Goal: Communication & Community: Participate in discussion

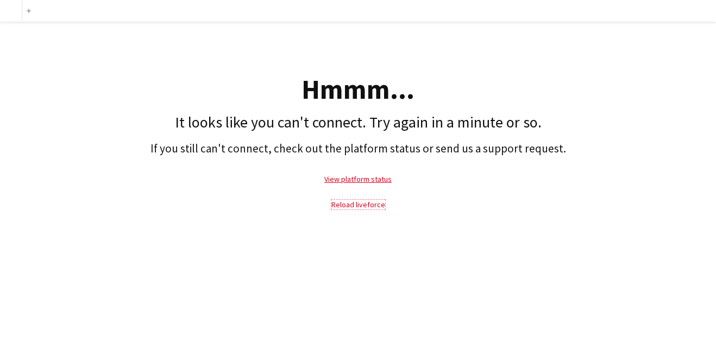
click at [371, 203] on link "Reload liveforce" at bounding box center [358, 205] width 54 height 10
click at [369, 180] on link "View platform status" at bounding box center [357, 179] width 67 height 10
click at [366, 200] on link "Reload liveforce" at bounding box center [358, 205] width 54 height 10
click at [366, 209] on link "Reload liveforce" at bounding box center [358, 205] width 54 height 10
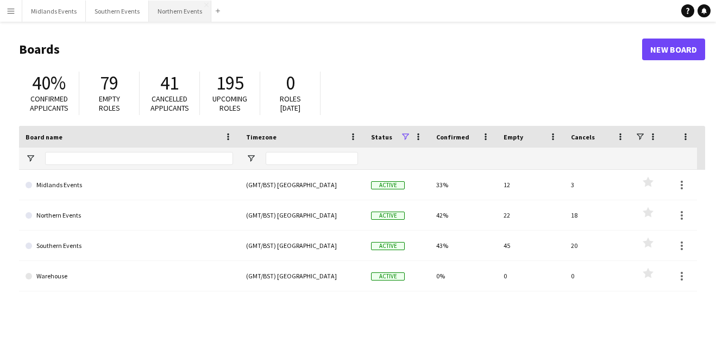
click at [157, 17] on button "Northern Events Close" at bounding box center [180, 11] width 62 height 21
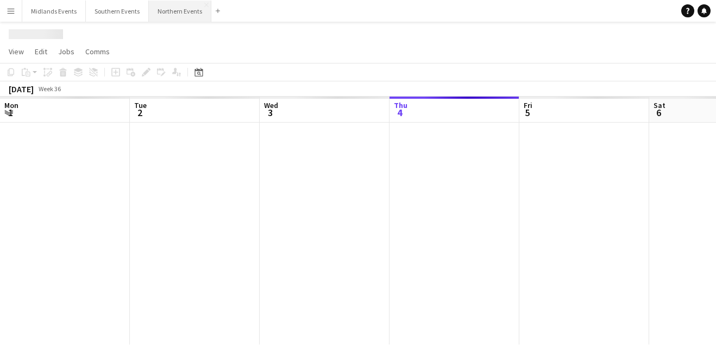
scroll to position [0, 260]
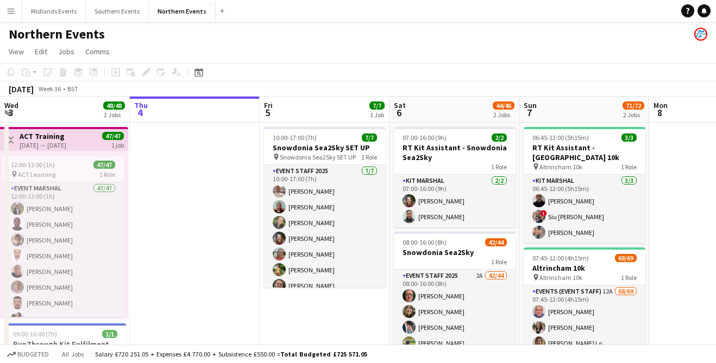
click at [10, 10] on app-icon "Menu" at bounding box center [11, 11] width 9 height 9
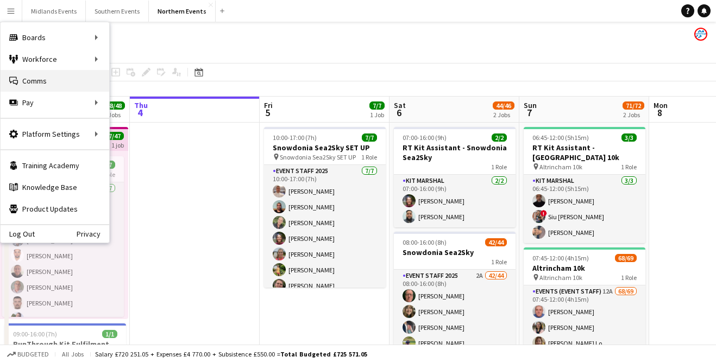
click at [12, 83] on icon "Comms" at bounding box center [13, 81] width 9 height 9
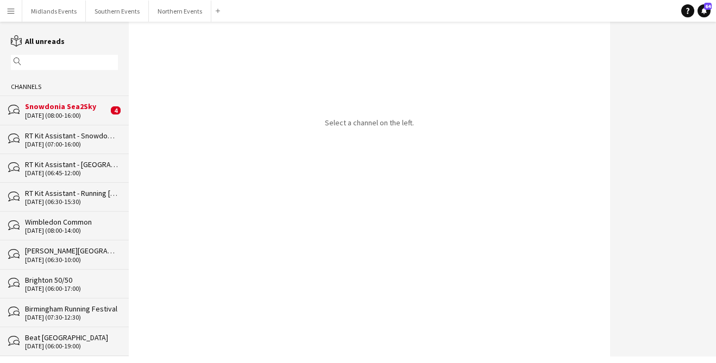
click at [90, 166] on div "RT Kit Assistant - [GEOGRAPHIC_DATA] 10k" at bounding box center [71, 165] width 93 height 10
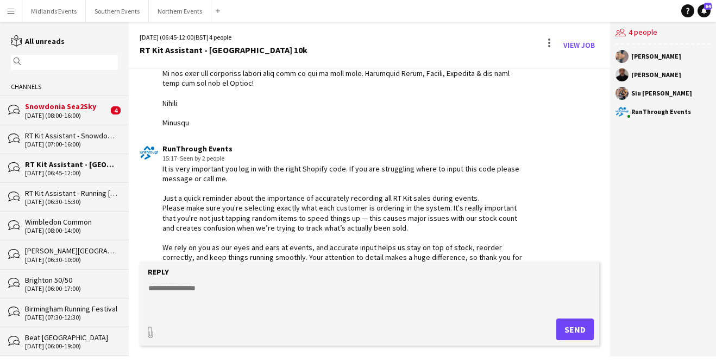
scroll to position [1021, 0]
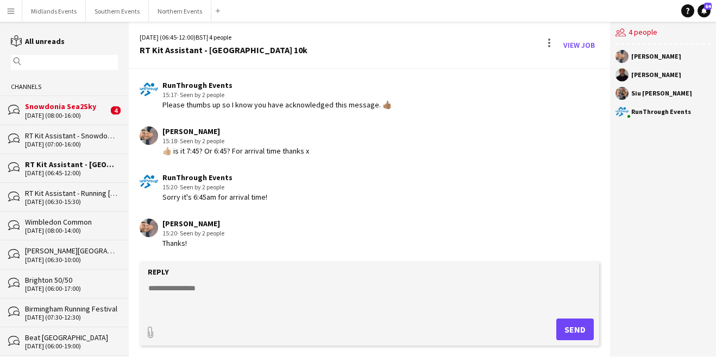
click at [86, 168] on div "RT Kit Assistant - [GEOGRAPHIC_DATA] 10k" at bounding box center [71, 165] width 93 height 10
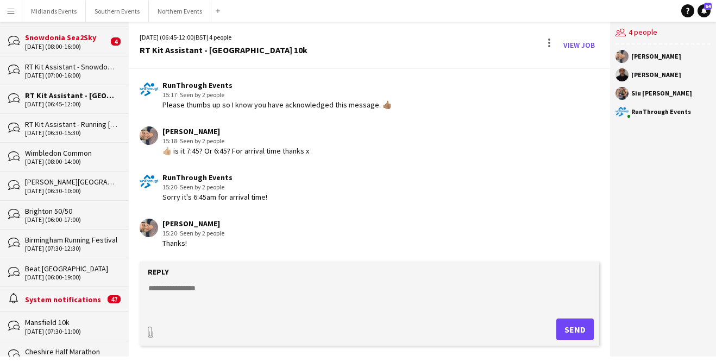
scroll to position [0, 0]
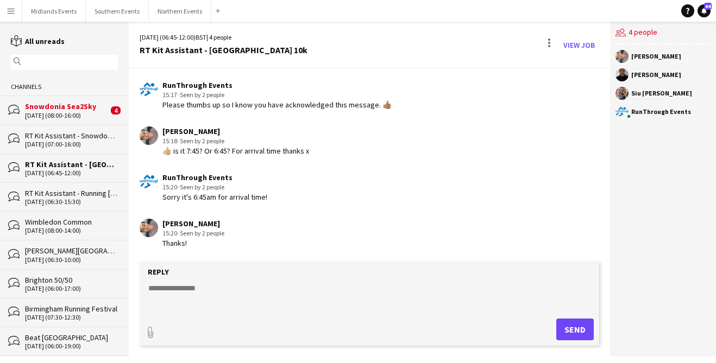
click at [84, 63] on input "text" at bounding box center [69, 63] width 91 height 10
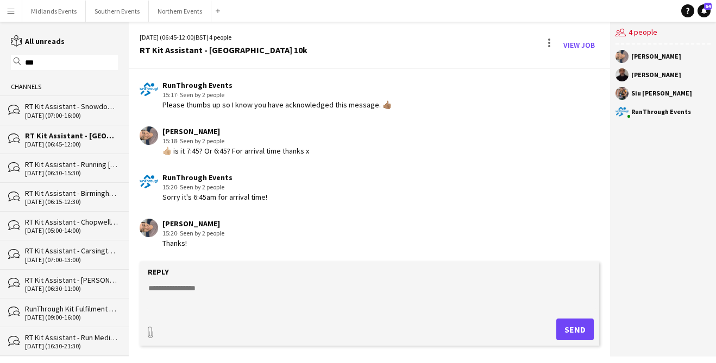
type input "***"
click at [72, 112] on div "[DATE] (07:00-16:00)" at bounding box center [71, 116] width 93 height 8
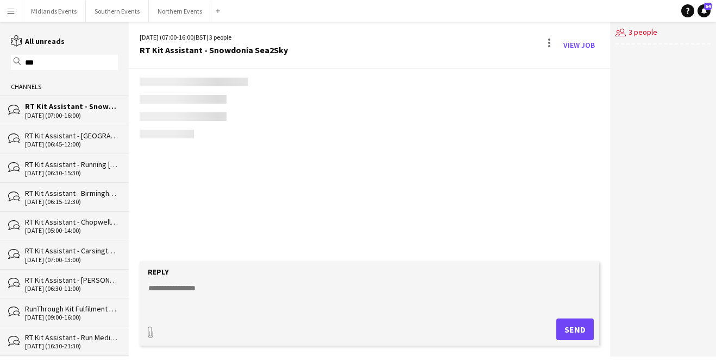
scroll to position [1379, 0]
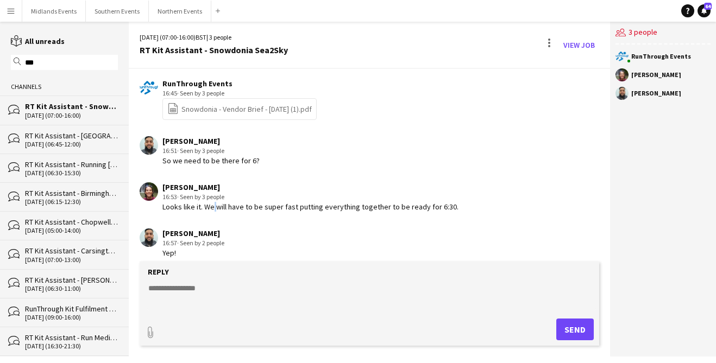
click at [210, 202] on div "Looks like it. We will have to be super fast putting everything together to be …" at bounding box center [310, 207] width 296 height 10
click at [252, 202] on div "Looks like it. We will have to be super fast putting everything together to be …" at bounding box center [310, 207] width 296 height 10
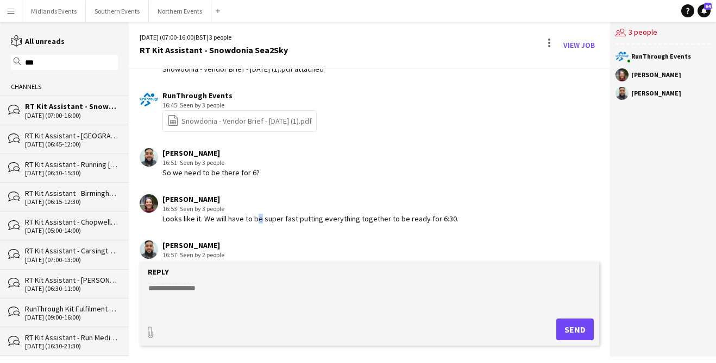
scroll to position [1372, 0]
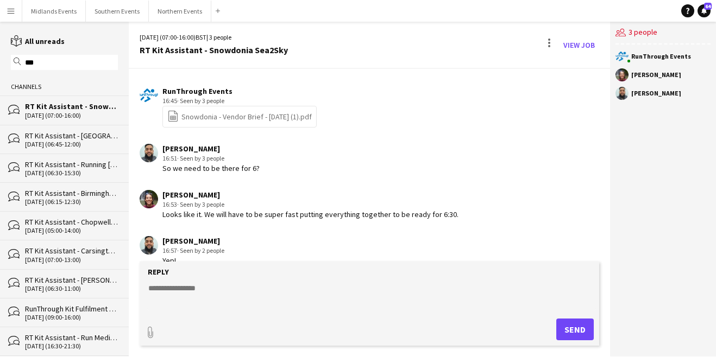
click at [282, 210] on div "Looks like it. We will have to be super fast putting everything together to be …" at bounding box center [310, 215] width 296 height 10
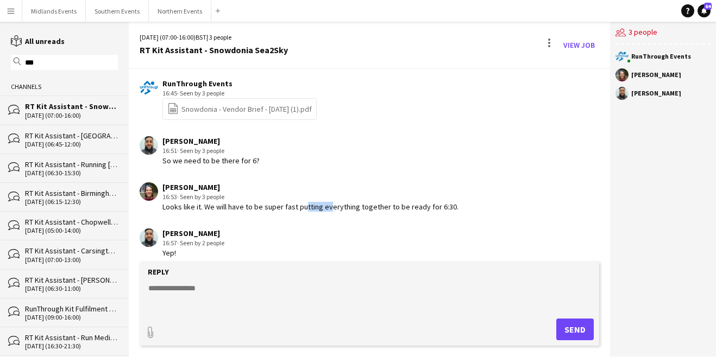
drag, startPoint x: 300, startPoint y: 197, endPoint x: 327, endPoint y: 198, distance: 27.2
click at [323, 202] on div "Looks like it. We will have to be super fast putting everything together to be …" at bounding box center [310, 207] width 296 height 10
click at [341, 202] on div "Looks like it. We will have to be super fast putting everything together to be …" at bounding box center [310, 207] width 296 height 10
drag, startPoint x: 242, startPoint y: 200, endPoint x: 222, endPoint y: 194, distance: 21.0
click at [222, 202] on div "Looks like it. We will have to be super fast putting everything together to be …" at bounding box center [310, 207] width 296 height 10
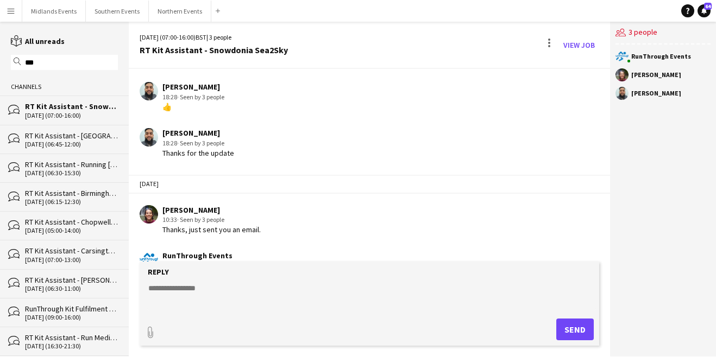
scroll to position [0, 0]
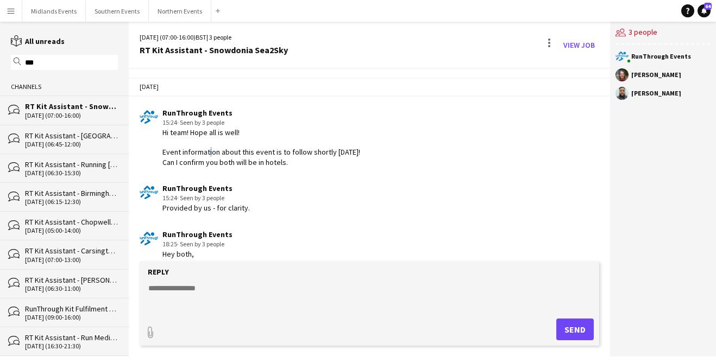
click at [205, 154] on div "Hi team! Hope all is well! Event information about this event is to follow shor…" at bounding box center [261, 148] width 198 height 40
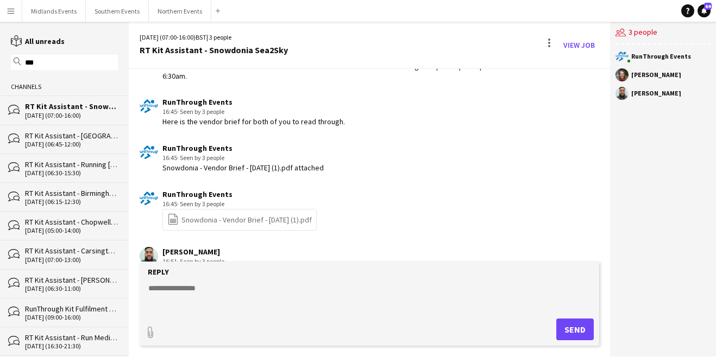
scroll to position [1379, 0]
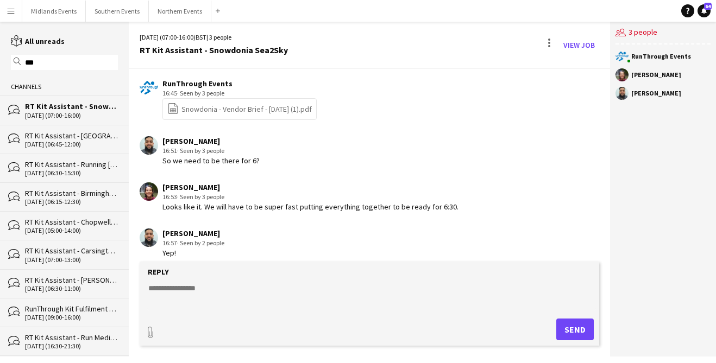
click at [59, 227] on div "[DATE] (05:00-14:00)" at bounding box center [71, 231] width 93 height 8
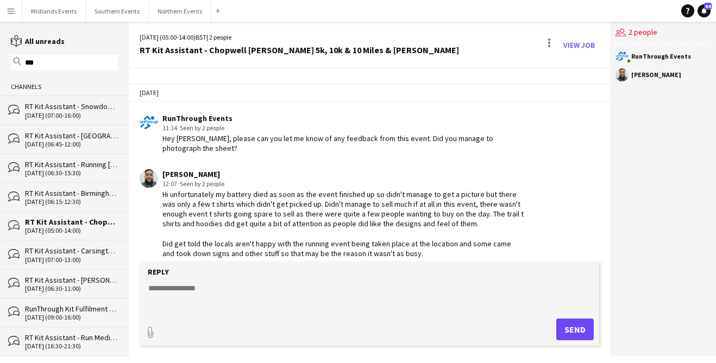
scroll to position [1210, 0]
drag, startPoint x: 220, startPoint y: 129, endPoint x: 214, endPoint y: 129, distance: 6.0
click at [214, 134] on div "Hey [PERSON_NAME], please can you let me know of any feedback from this event. …" at bounding box center [343, 144] width 362 height 20
drag, startPoint x: 268, startPoint y: 194, endPoint x: 261, endPoint y: 194, distance: 7.1
click at [261, 194] on div "Hi unfortunately my battery died as soon as the event finished up so didn't man…" at bounding box center [343, 224] width 362 height 69
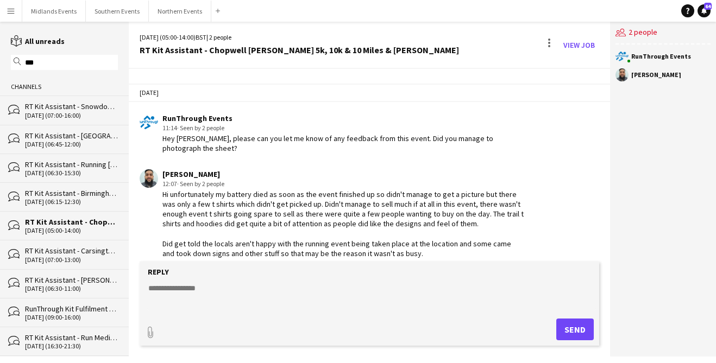
click at [41, 201] on div "[DATE] (06:15-12:30)" at bounding box center [71, 202] width 93 height 8
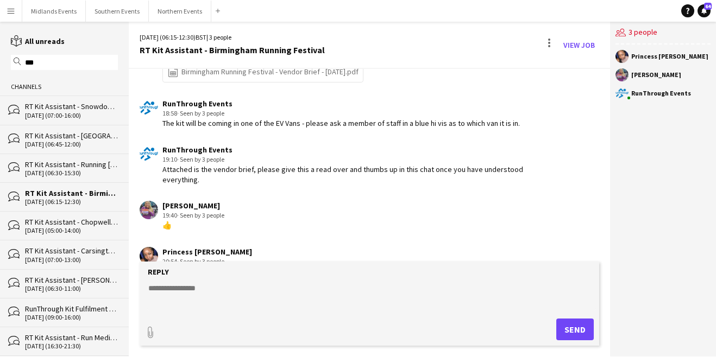
scroll to position [869, 0]
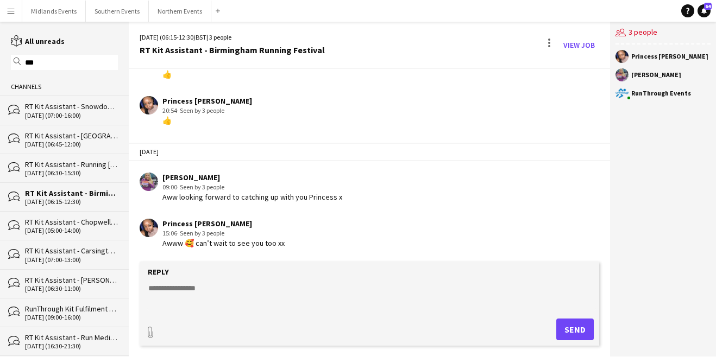
click at [83, 165] on div "RT Kit Assistant - Running [PERSON_NAME] Park Races & Duathlon" at bounding box center [71, 165] width 93 height 10
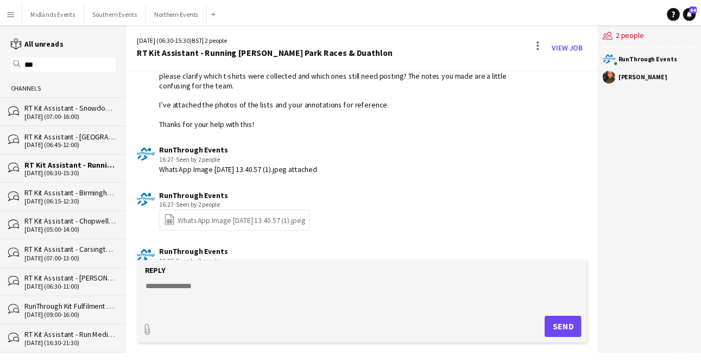
scroll to position [2244, 0]
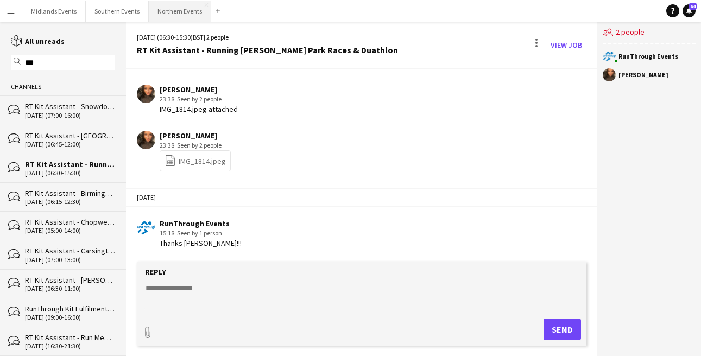
click at [172, 15] on button "Northern Events Close" at bounding box center [180, 11] width 62 height 21
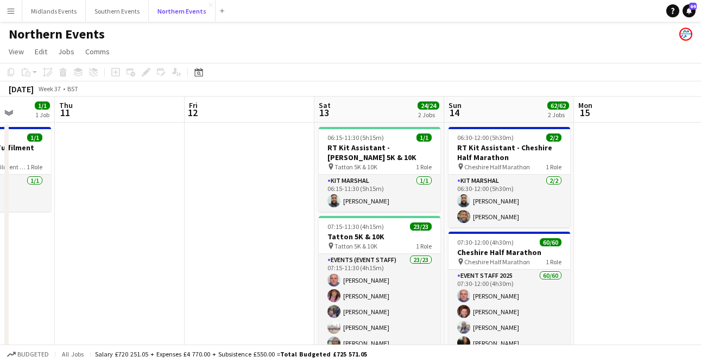
scroll to position [0, 334]
